Goal: Information Seeking & Learning: Get advice/opinions

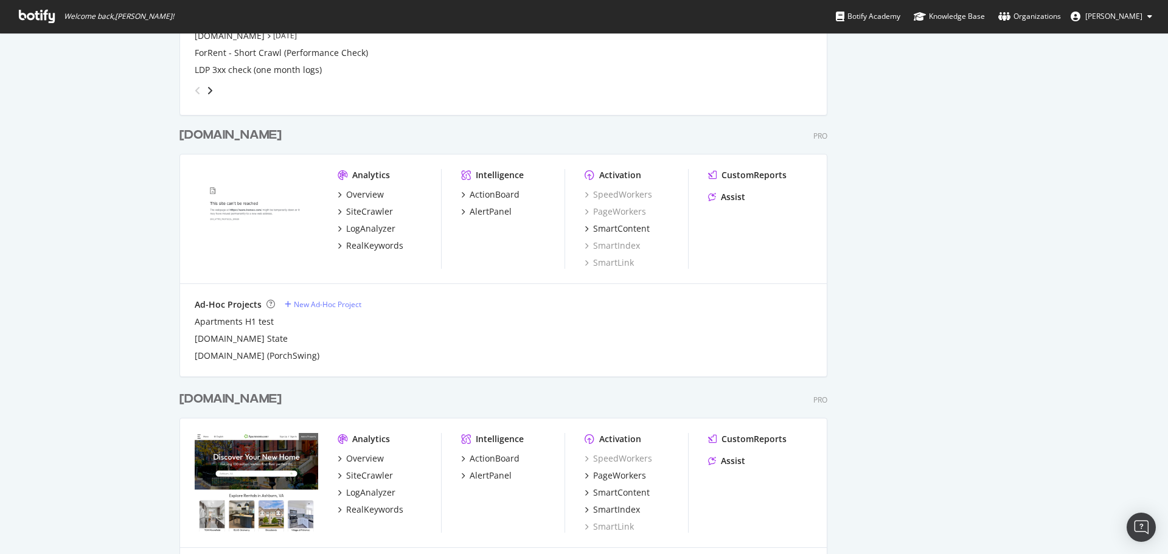
scroll to position [625, 0]
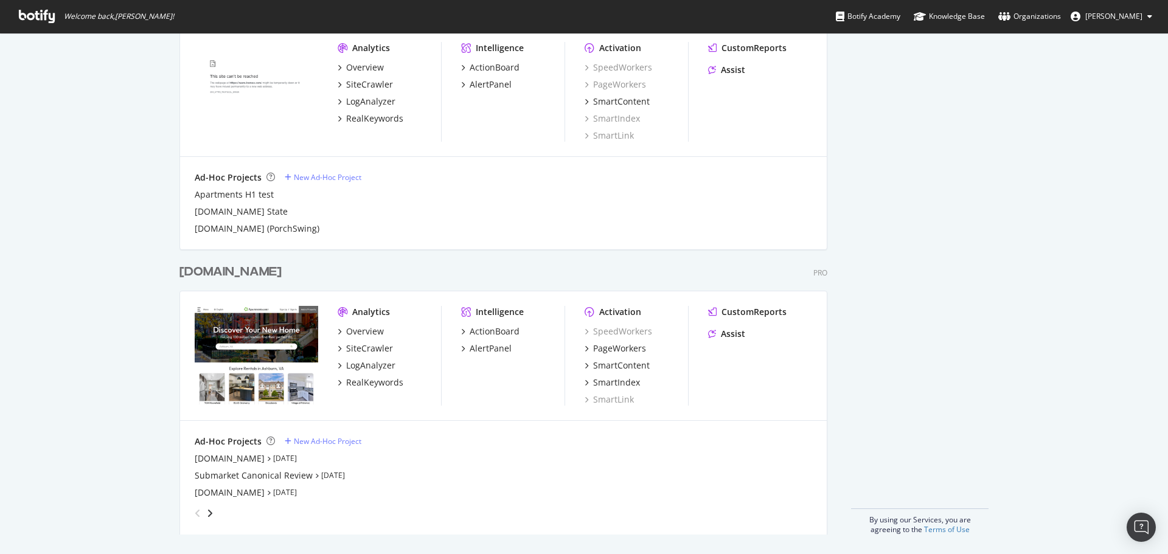
click at [233, 268] on div "Apartments.com" at bounding box center [230, 272] width 102 height 18
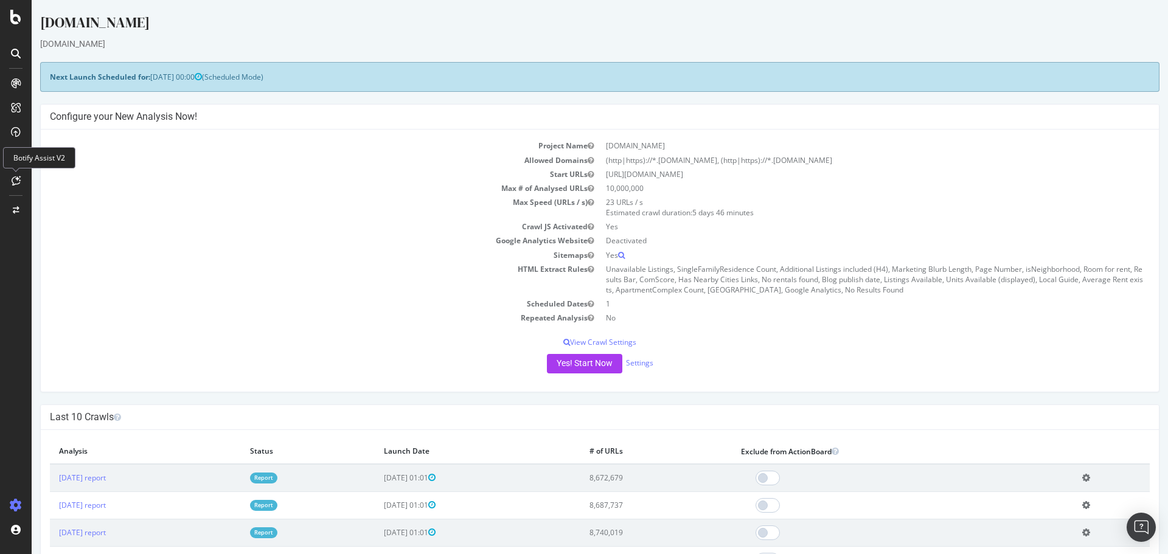
click at [17, 183] on icon at bounding box center [16, 181] width 9 height 10
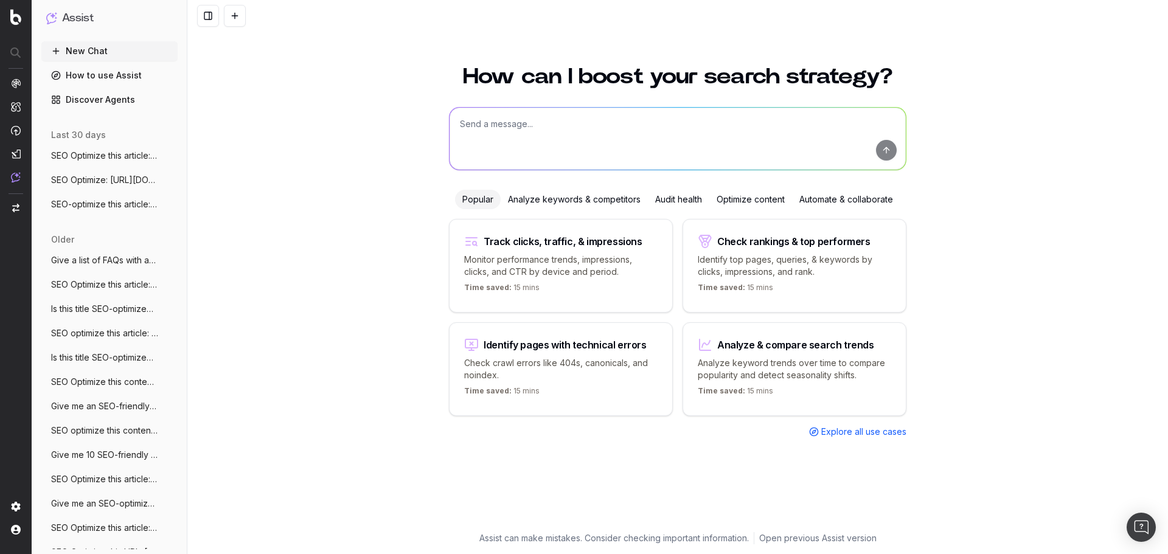
click at [534, 125] on textarea at bounding box center [678, 139] width 456 height 62
click at [599, 123] on textarea "SEO-optimize this article:" at bounding box center [678, 139] width 456 height 62
paste textarea "[URL][DOMAIN_NAME]"
type textarea "SEO-optimize this article: [URL][DOMAIN_NAME]"
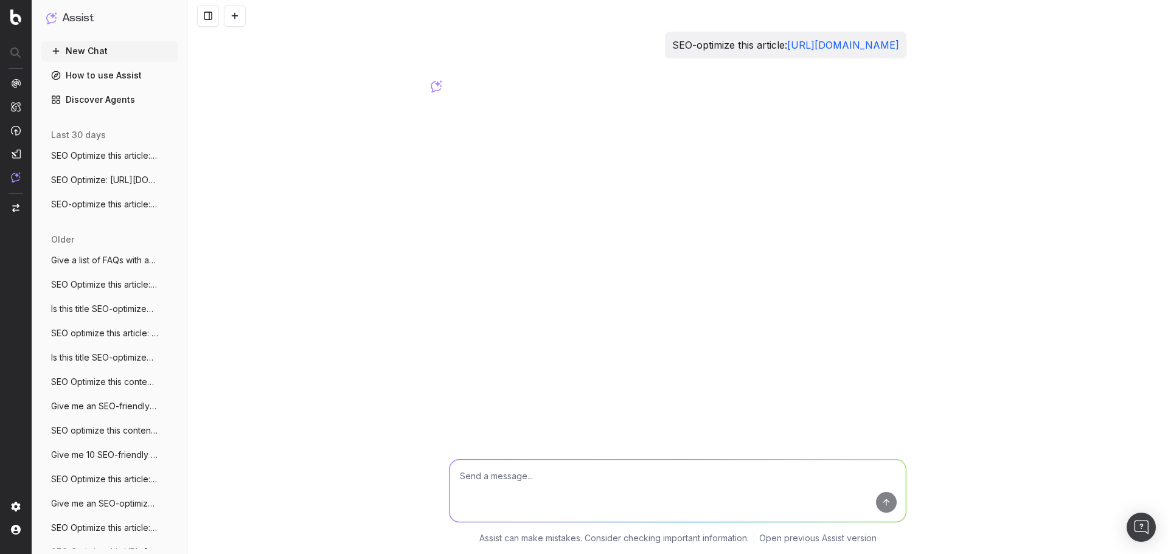
click at [558, 475] on textarea at bounding box center [678, 491] width 456 height 62
paste textarea "[URL][DOMAIN_NAME]"
type textarea "SEO-optimize this article: [URL][DOMAIN_NAME]"
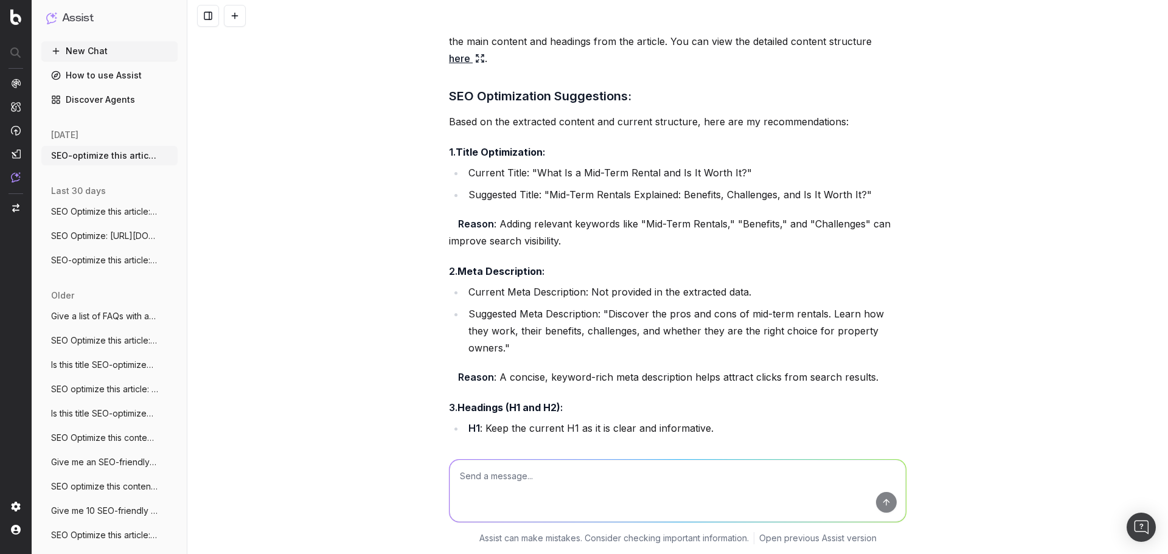
scroll to position [322, 0]
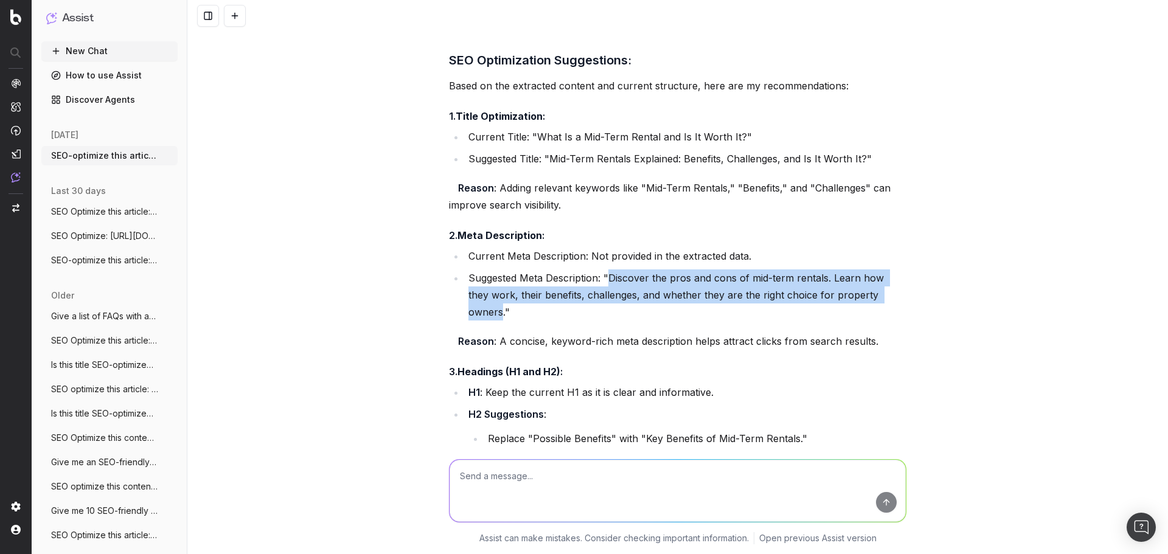
drag, startPoint x: 608, startPoint y: 313, endPoint x: 881, endPoint y: 332, distance: 273.9
click at [881, 321] on li "Suggested Meta Description: "Discover the pros and cons of mid-term rentals. Le…" at bounding box center [686, 295] width 442 height 51
copy li "Discover the pros and cons of mid-term rentals. Learn how they work, their bene…"
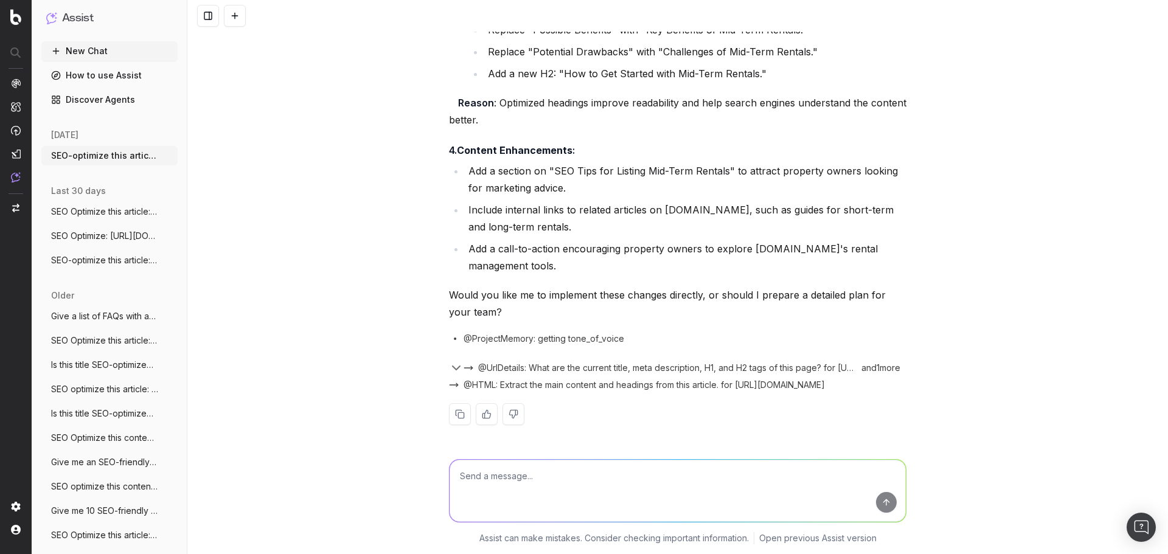
scroll to position [687, 0]
